Goal: Find specific page/section: Find specific page/section

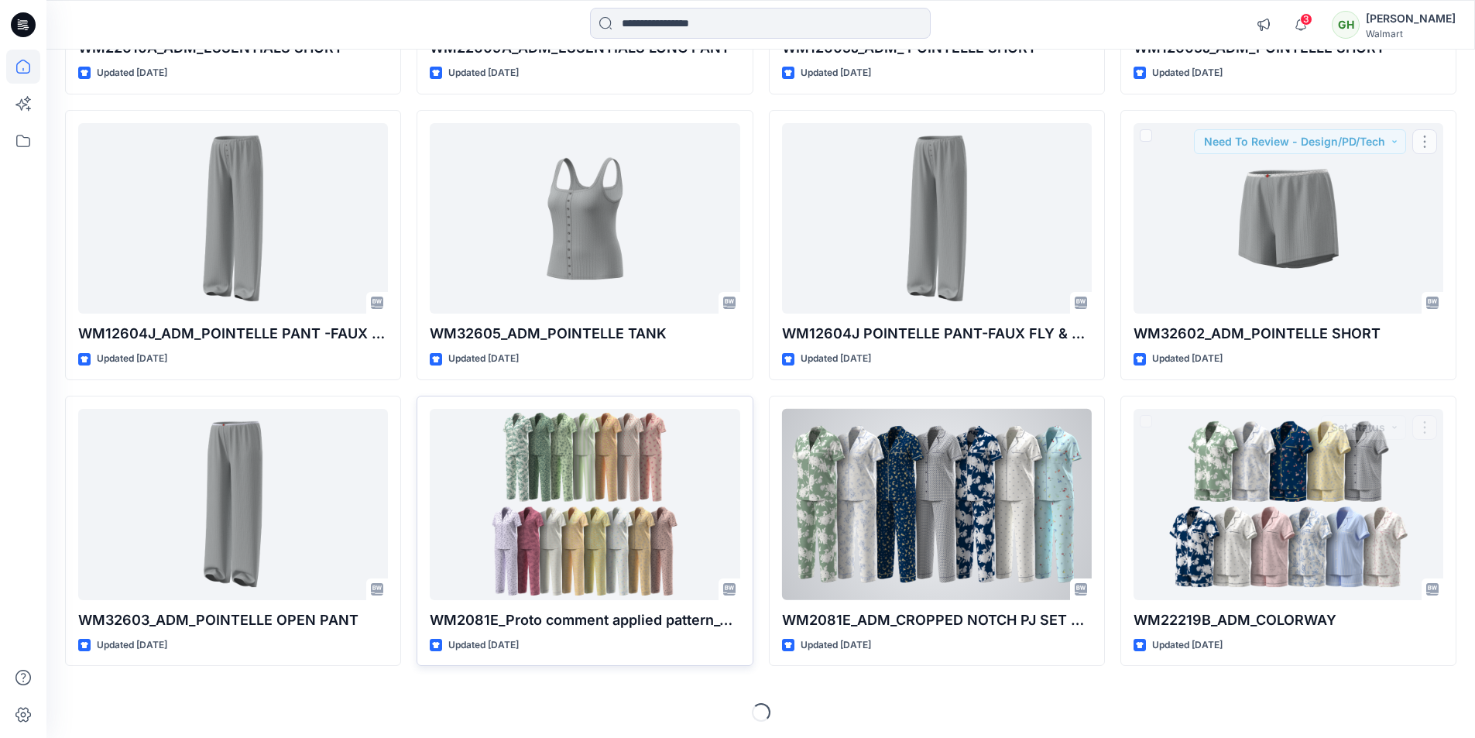
scroll to position [396, 0]
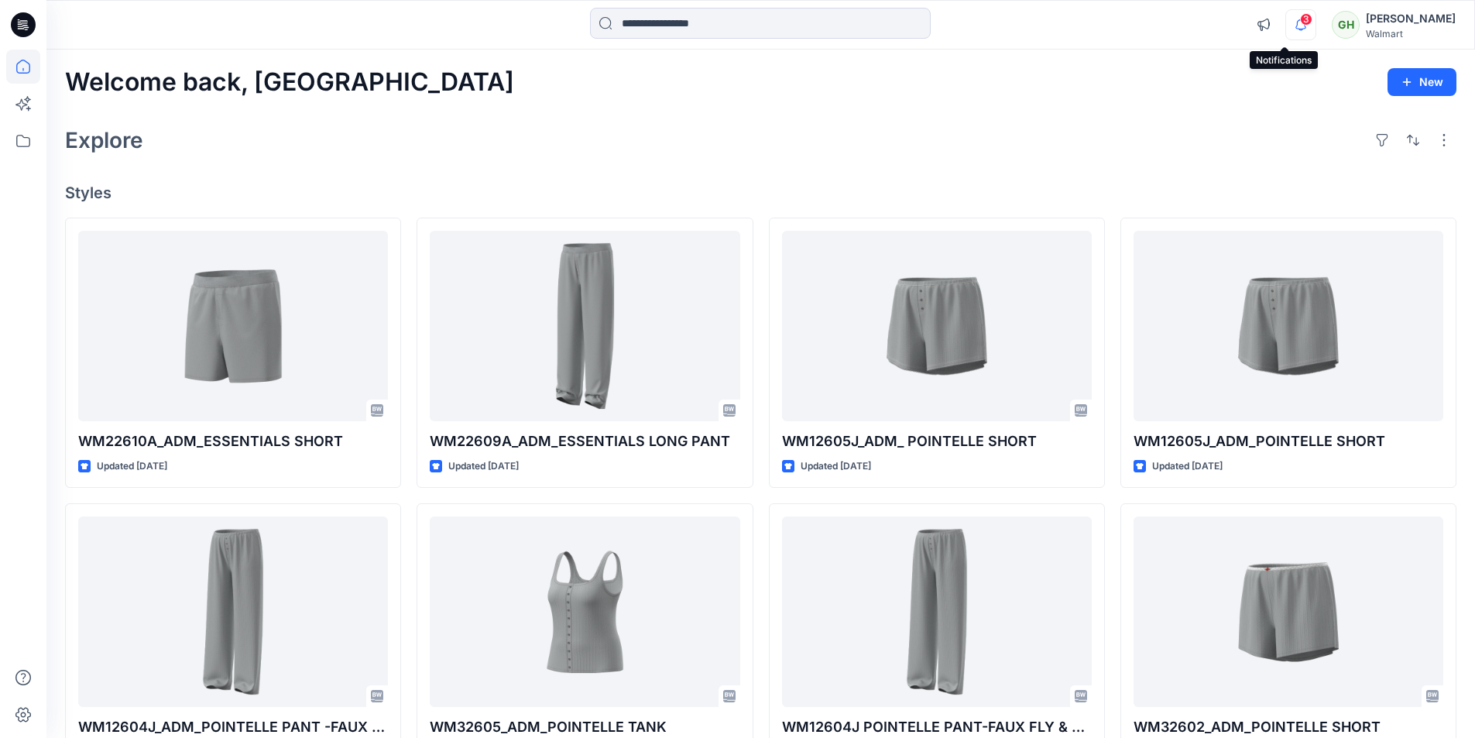
click at [1286, 22] on icon "button" at bounding box center [1300, 24] width 29 height 31
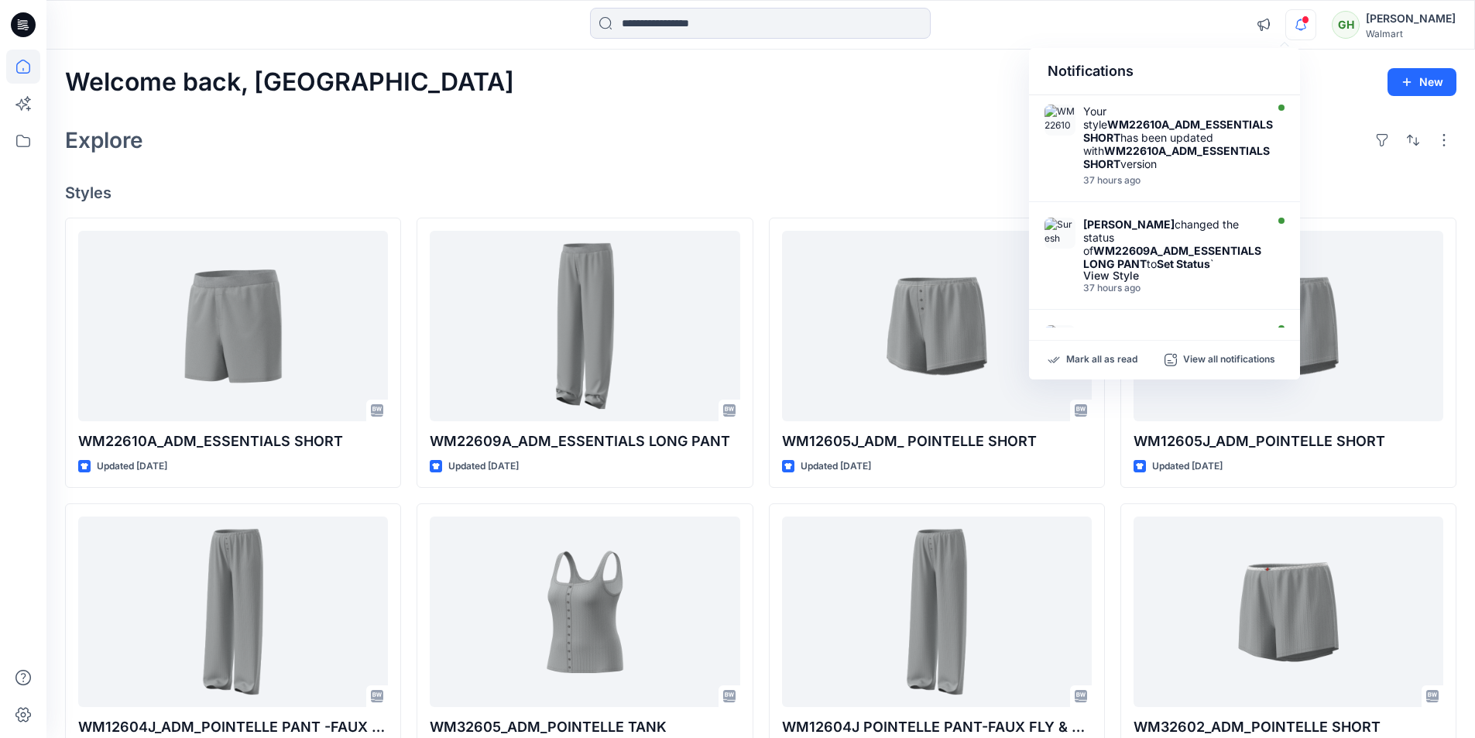
click at [962, 28] on div at bounding box center [760, 25] width 714 height 34
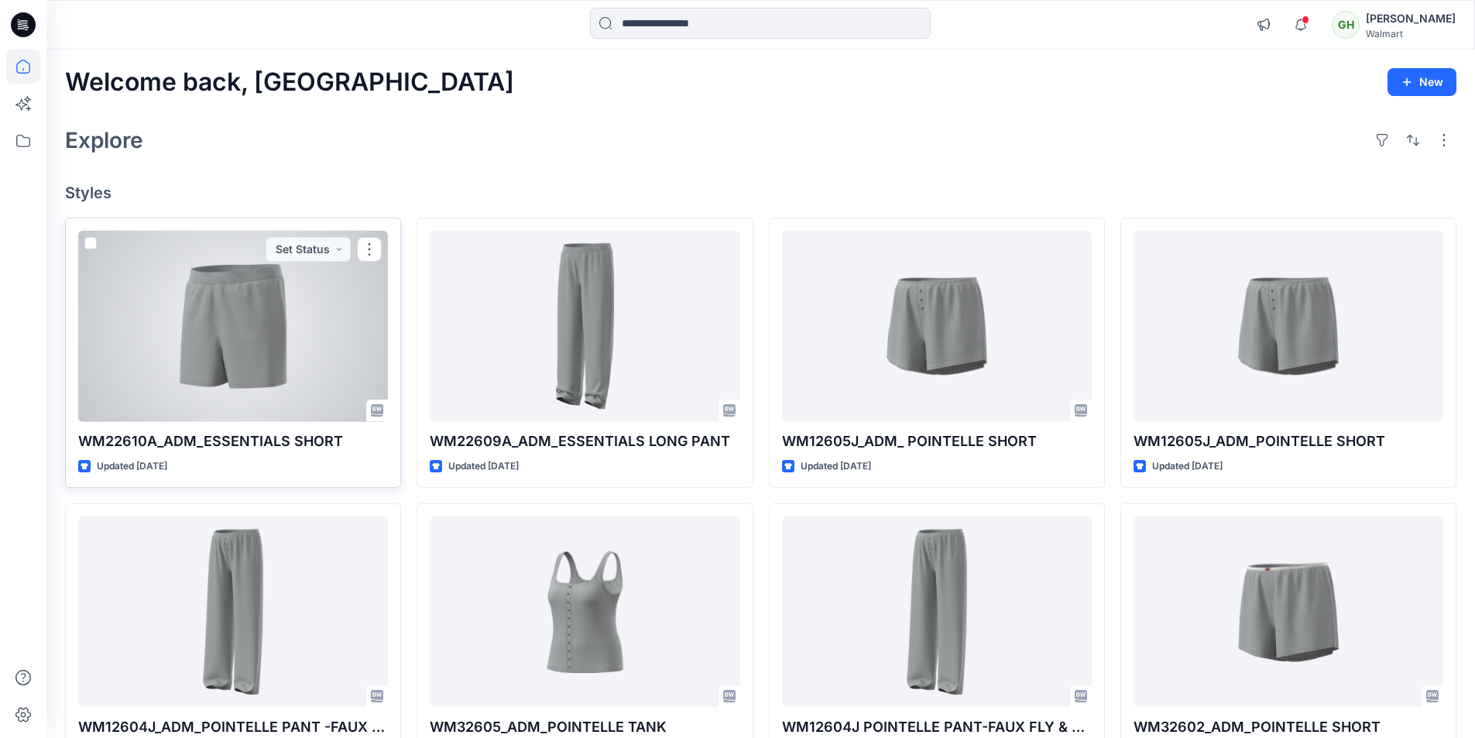
click at [294, 354] on div at bounding box center [233, 326] width 310 height 191
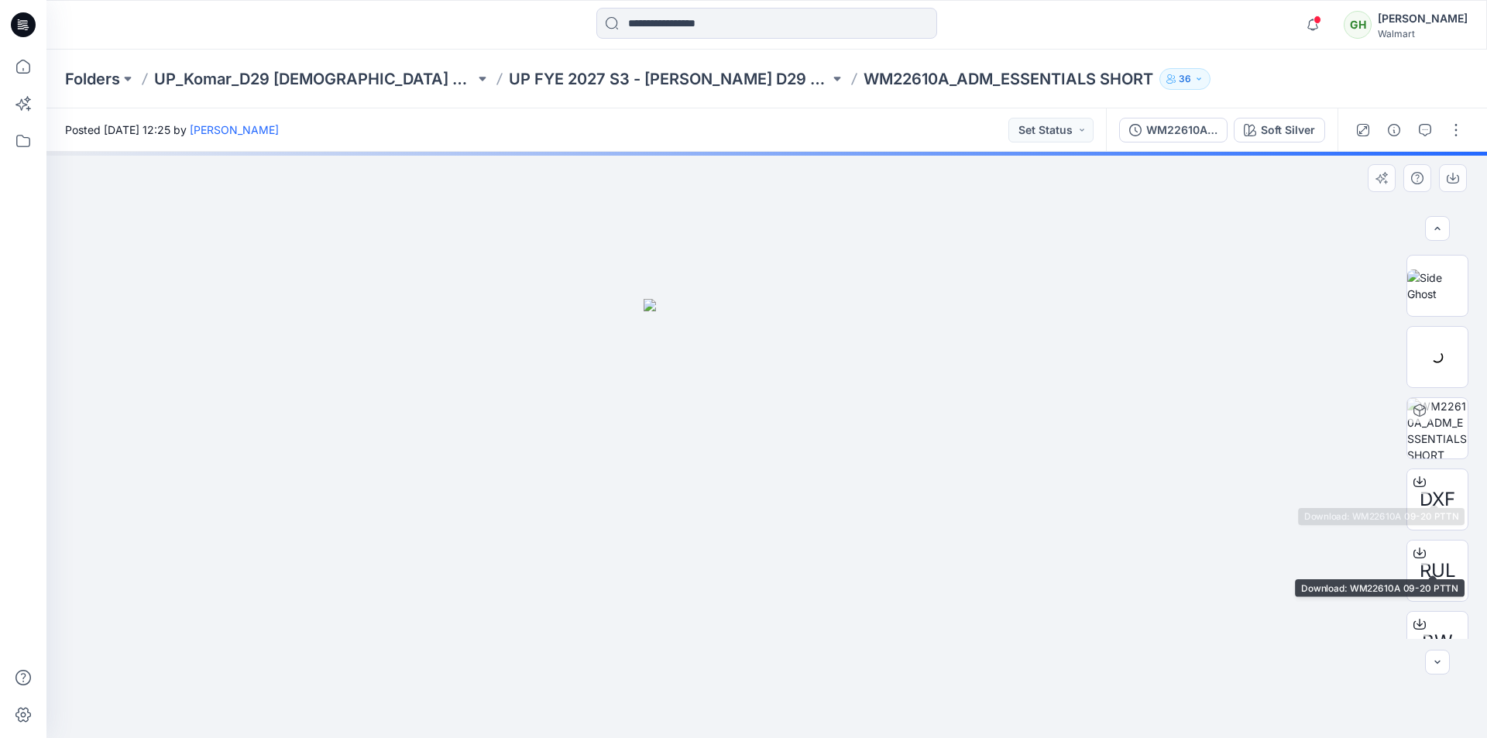
scroll to position [84, 0]
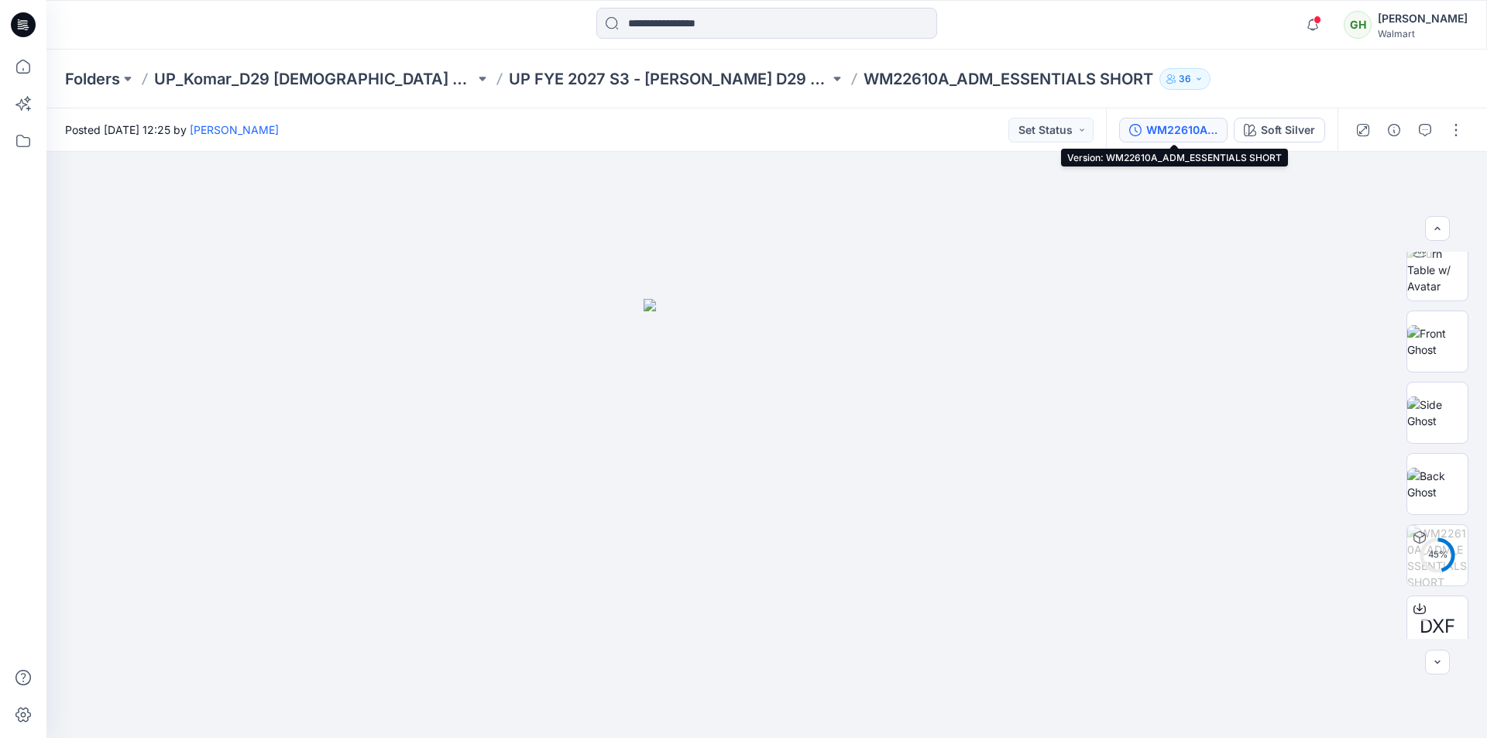
click at [1161, 122] on div "WM22610A_ADM_ESSENTIALS SHORT" at bounding box center [1181, 130] width 71 height 17
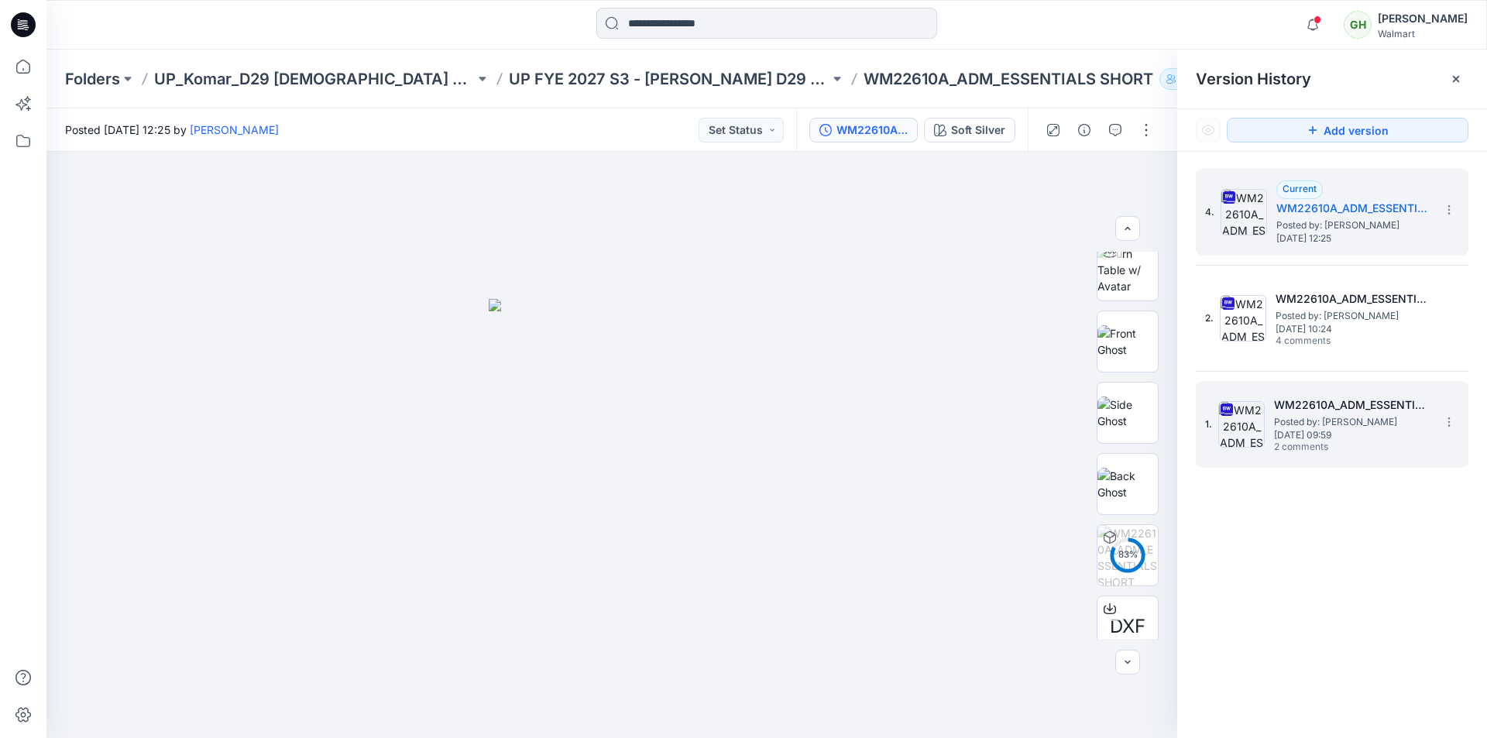
click at [1326, 434] on span "Wednesday, August 27, 2025 09:59" at bounding box center [1351, 435] width 155 height 11
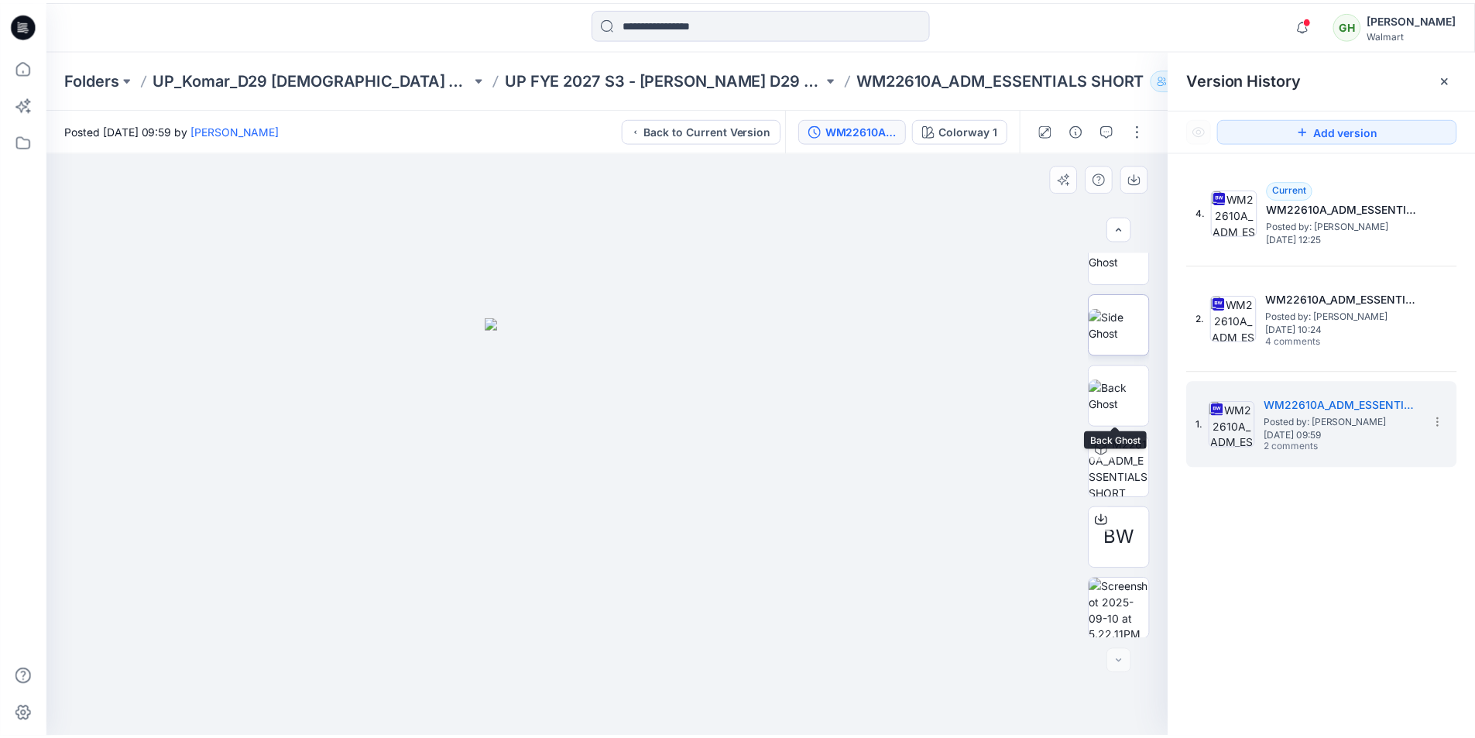
scroll to position [173, 0]
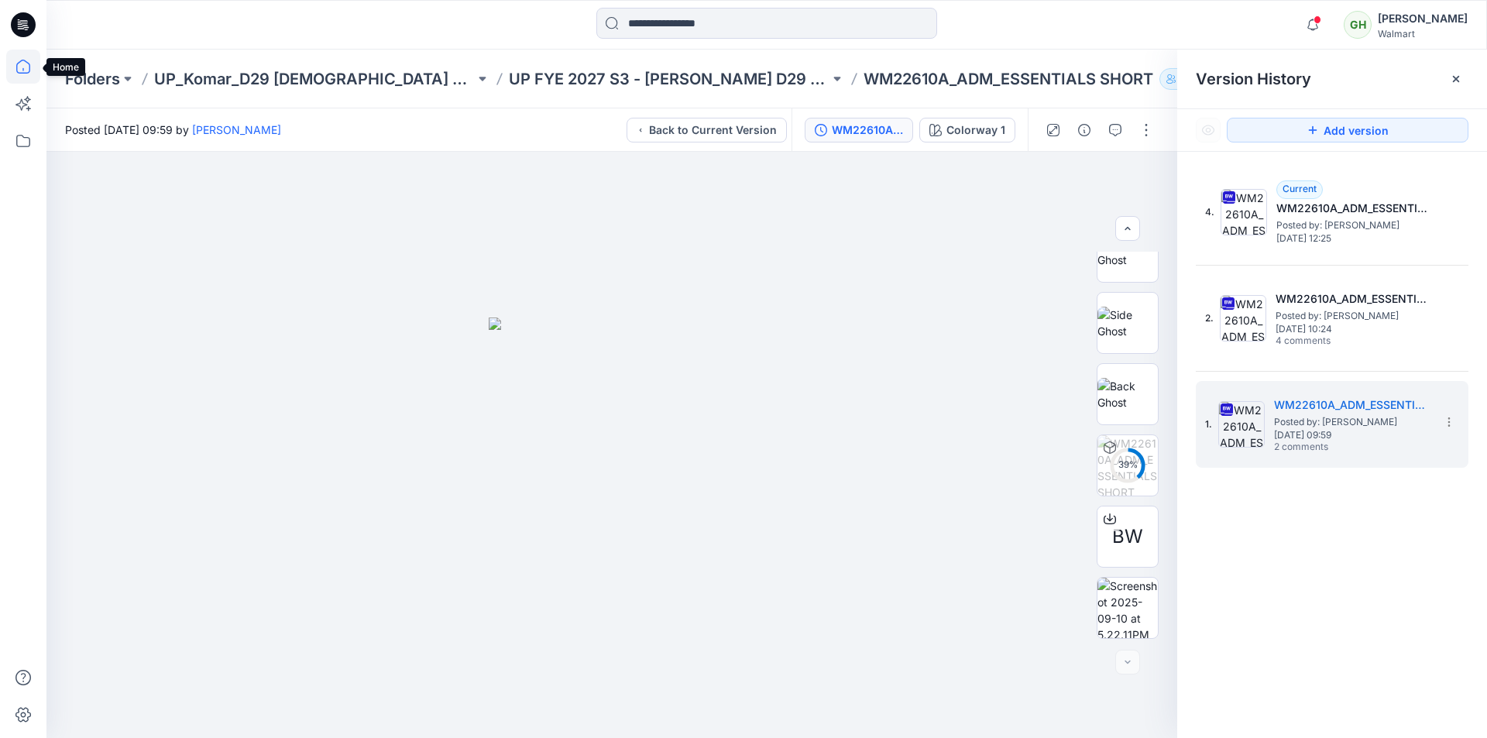
click at [9, 65] on icon at bounding box center [23, 67] width 34 height 34
